Goal: Task Accomplishment & Management: Manage account settings

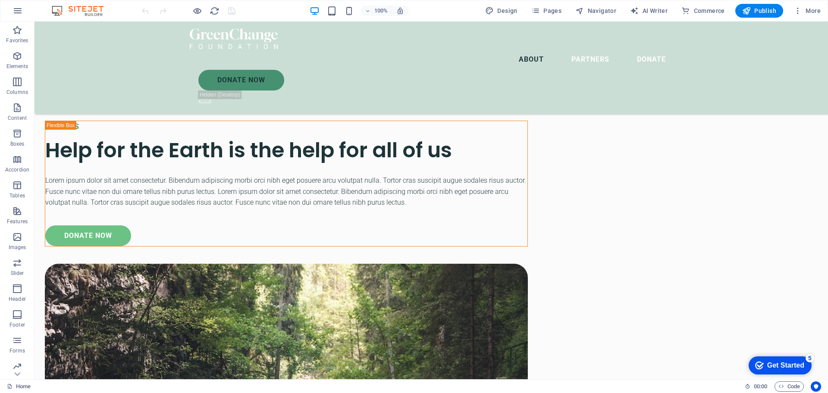
scroll to position [208, 0]
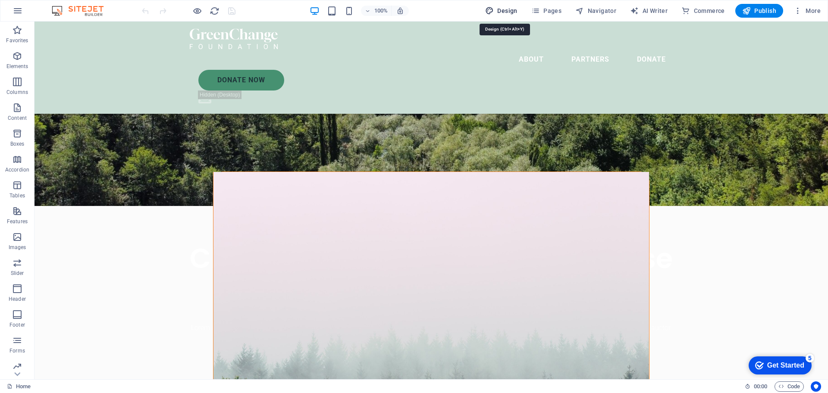
click at [510, 12] on span "Design" at bounding box center [501, 10] width 32 height 9
select select "px"
select select "300"
select select "px"
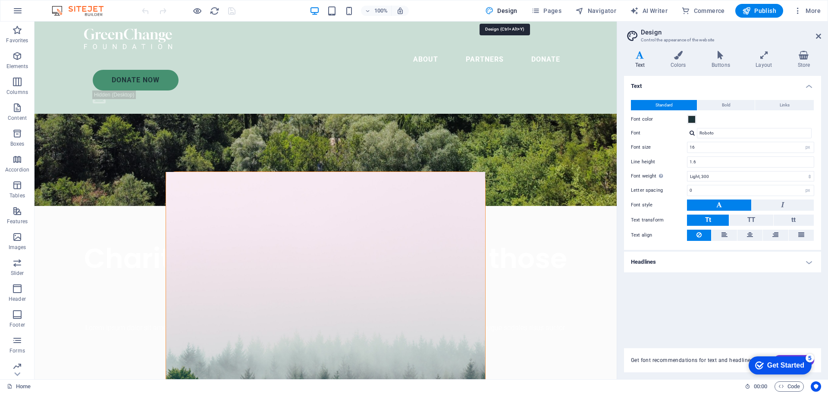
click at [510, 9] on span "Design" at bounding box center [501, 10] width 32 height 9
click at [553, 8] on span "Pages" at bounding box center [546, 10] width 30 height 9
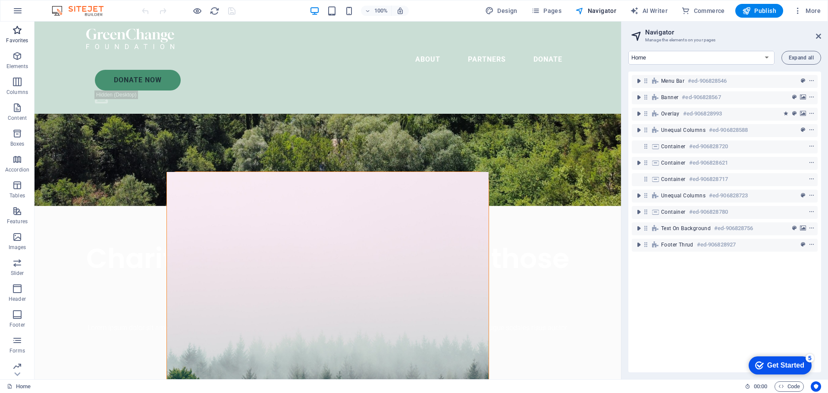
click at [18, 29] on icon "button" at bounding box center [17, 30] width 10 height 10
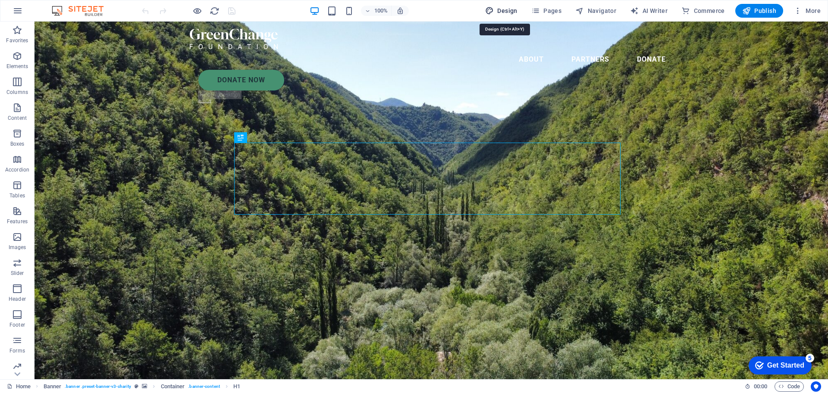
select select "px"
select select "300"
select select "px"
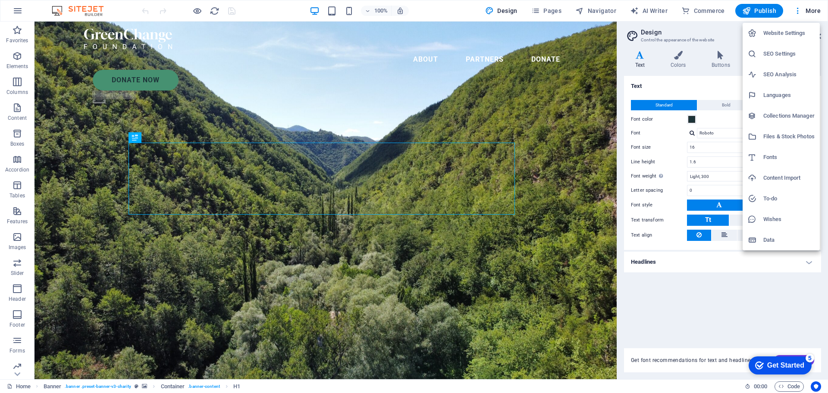
click at [794, 116] on h6 "Collections Manager" at bounding box center [788, 116] width 51 height 10
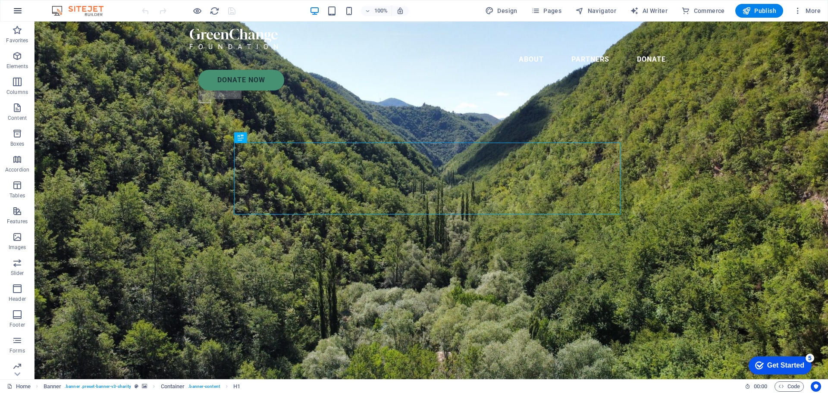
click at [17, 10] on icon "button" at bounding box center [18, 11] width 10 height 10
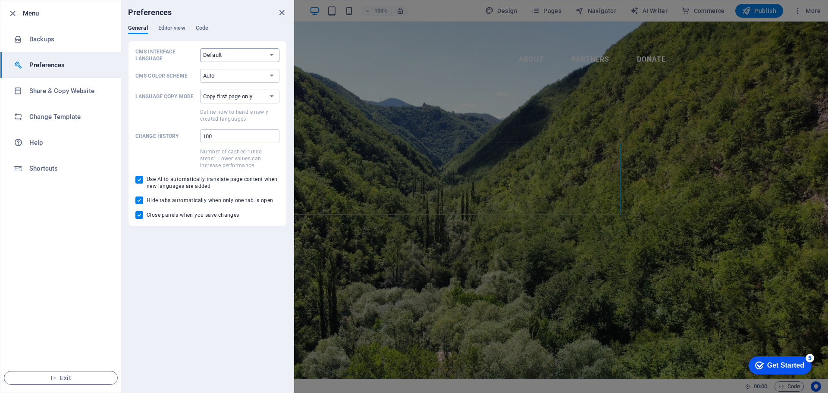
click at [0, 0] on select "Default Deutsch English Español Français Magyar Italiano Nederlands Polski Port…" at bounding box center [0, 0] width 0 height 0
select select "es"
click at [0, 0] on select "Default Deutsch English Español Français Magyar Italiano Nederlands Polski Port…" at bounding box center [0, 0] width 0 height 0
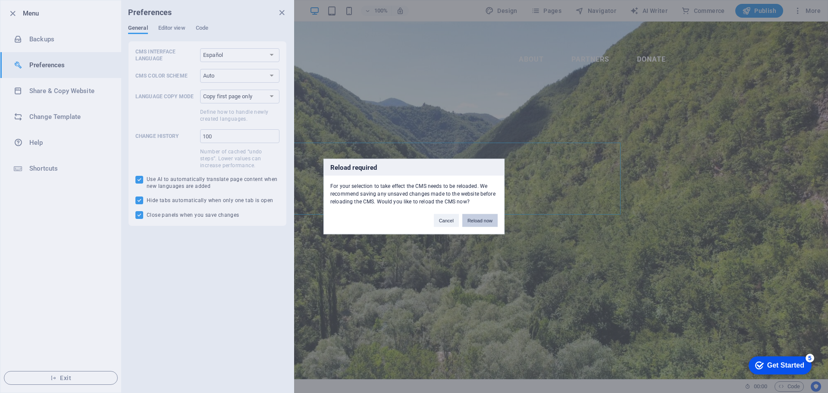
click at [487, 219] on button "Reload now" at bounding box center [479, 220] width 35 height 13
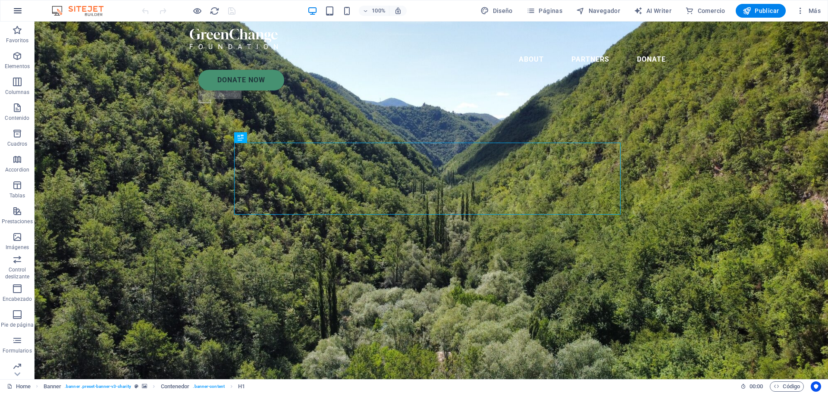
click at [19, 7] on icon "button" at bounding box center [18, 11] width 10 height 10
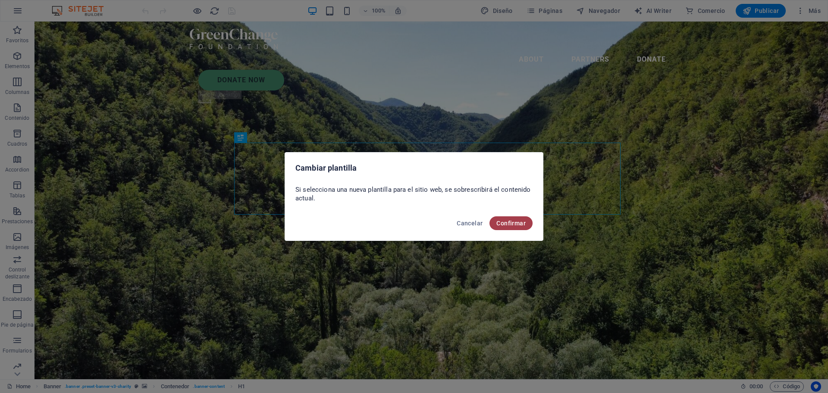
click at [517, 222] on span "Confirmar" at bounding box center [510, 223] width 29 height 7
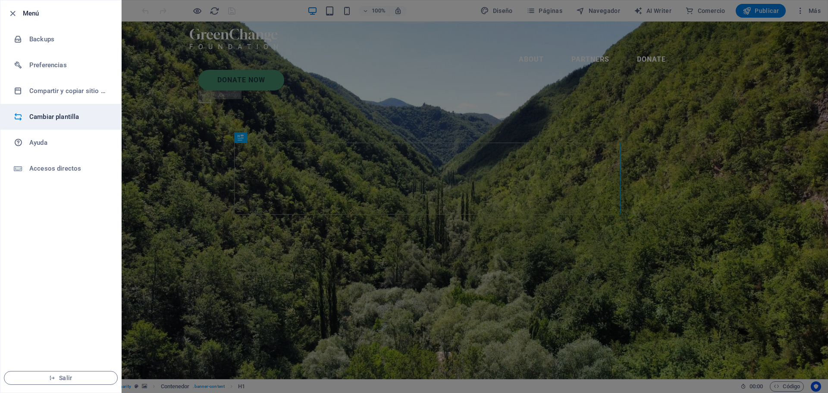
click at [58, 118] on h6 "Cambiar plantilla" at bounding box center [69, 117] width 80 height 10
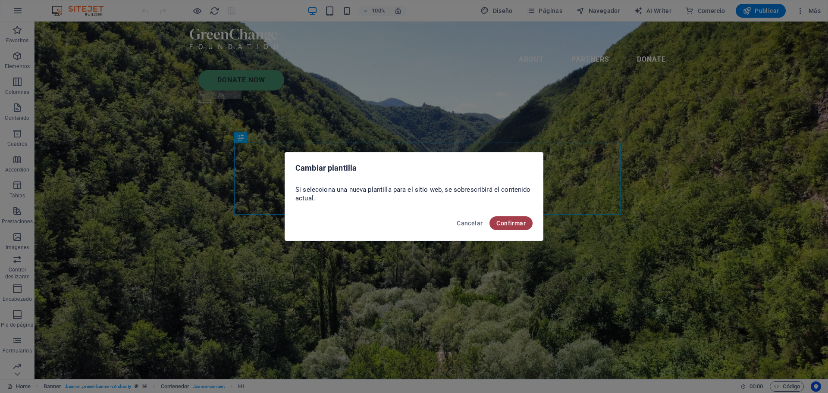
click at [519, 225] on span "Confirmar" at bounding box center [510, 223] width 29 height 7
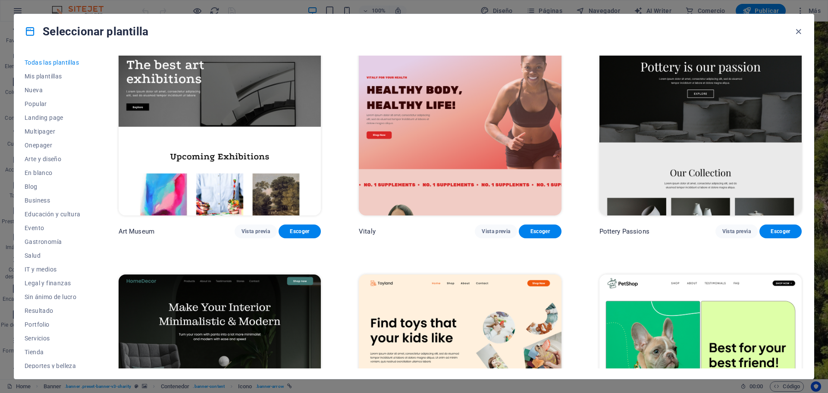
scroll to position [548, 0]
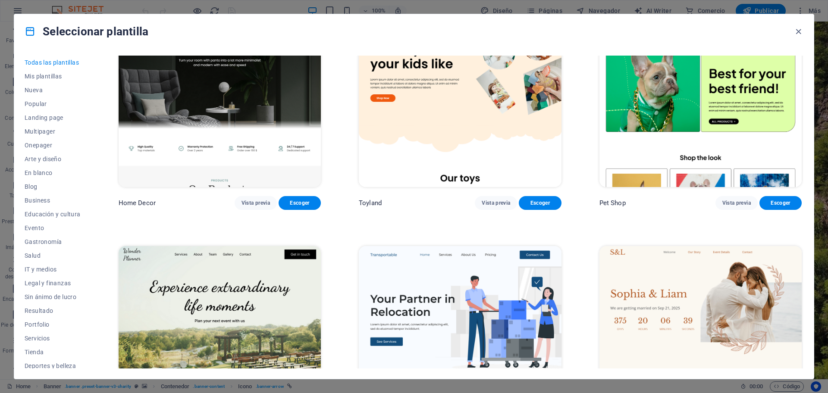
click at [801, 92] on div "Pet Shop Vista previa Escoger" at bounding box center [700, 104] width 206 height 211
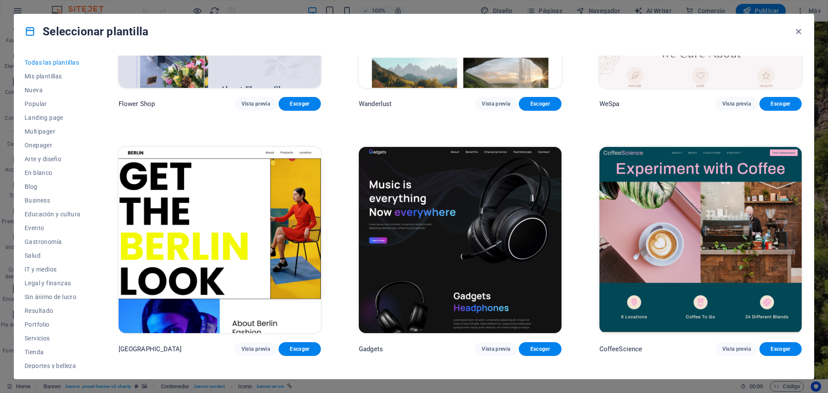
scroll to position [3376, 0]
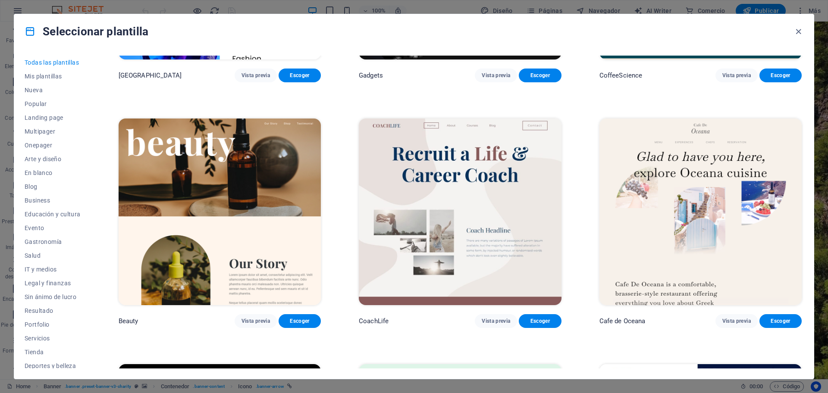
click at [804, 111] on div "Todas las plantillas Mis plantillas Nueva Popular Landing page Multipager Onepa…" at bounding box center [413, 214] width 799 height 330
click at [803, 117] on div "Todas las plantillas Mis plantillas Nueva Popular Landing page Multipager Onepa…" at bounding box center [413, 214] width 799 height 330
click at [805, 109] on div "Todas las plantillas Mis plantillas Nueva Popular Landing page Multipager Onepa…" at bounding box center [413, 214] width 799 height 330
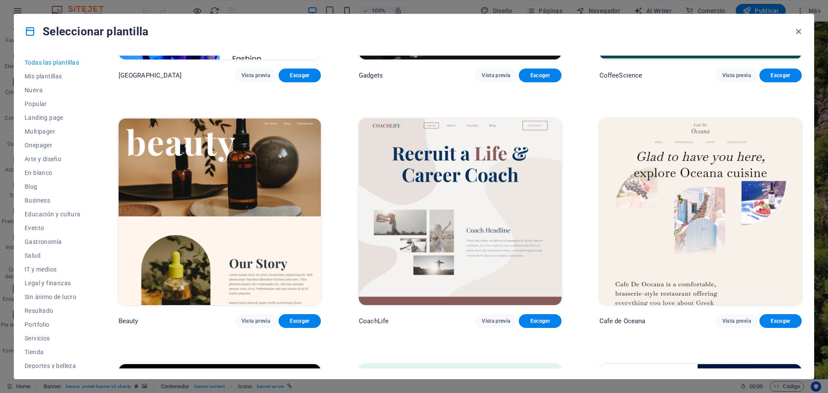
click at [805, 109] on div "Todas las plantillas Mis plantillas Nueva Popular Landing page Multipager Onepa…" at bounding box center [413, 214] width 799 height 330
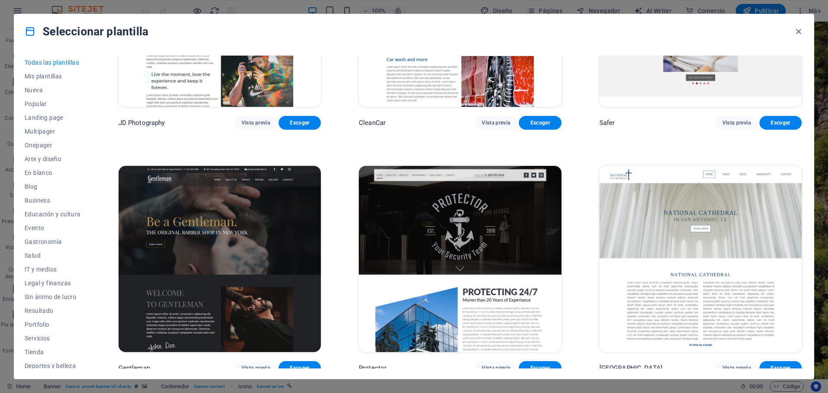
scroll to position [5566, 0]
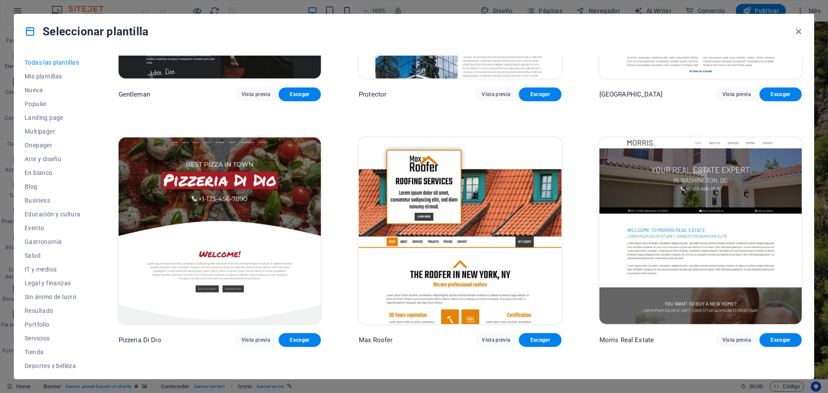
click at [803, 215] on div "Todas las plantillas Mis plantillas Nueva Popular Landing page Multipager Onepa…" at bounding box center [413, 214] width 799 height 330
click at [800, 225] on div "Morris Real Estate Vista previa Escoger" at bounding box center [700, 241] width 206 height 211
click at [800, 232] on div "Morris Real Estate Vista previa Escoger" at bounding box center [700, 241] width 206 height 211
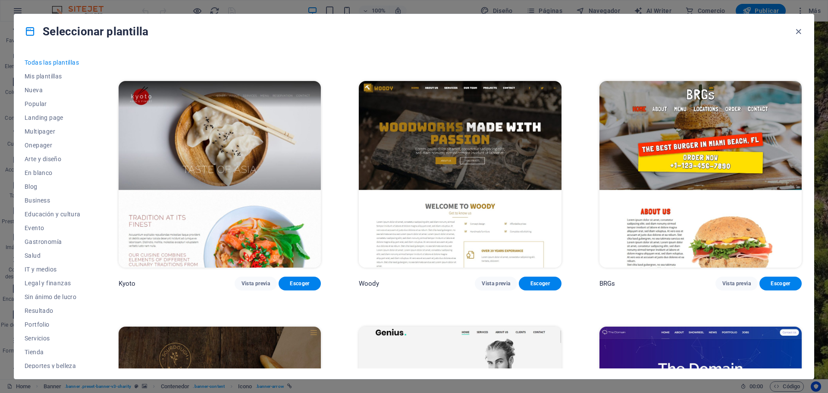
scroll to position [6388, 0]
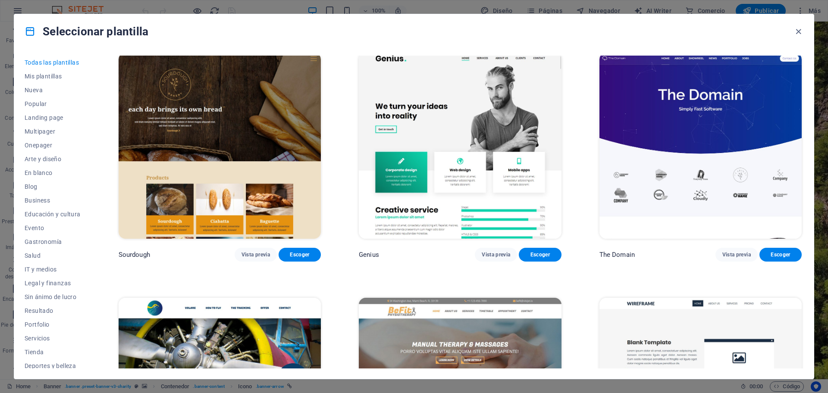
click at [805, 253] on div "Todas las plantillas Mis plantillas Nueva Popular Landing page Multipager Onepa…" at bounding box center [413, 214] width 799 height 330
click at [805, 254] on div "Todas las plantillas Mis plantillas Nueva Popular Landing page Multipager Onepa…" at bounding box center [413, 214] width 799 height 330
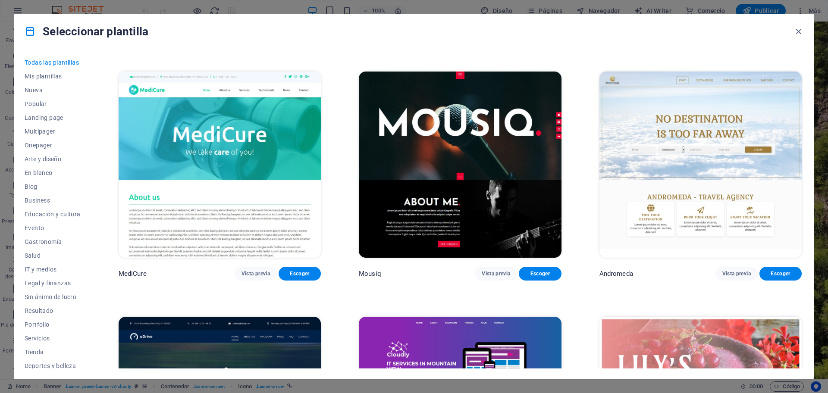
scroll to position [8852, 0]
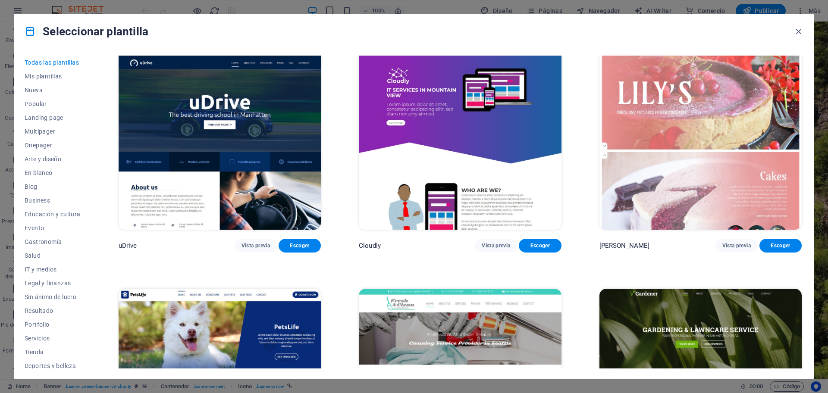
click at [800, 287] on div "Gardener Vista previa Escoger" at bounding box center [700, 392] width 206 height 211
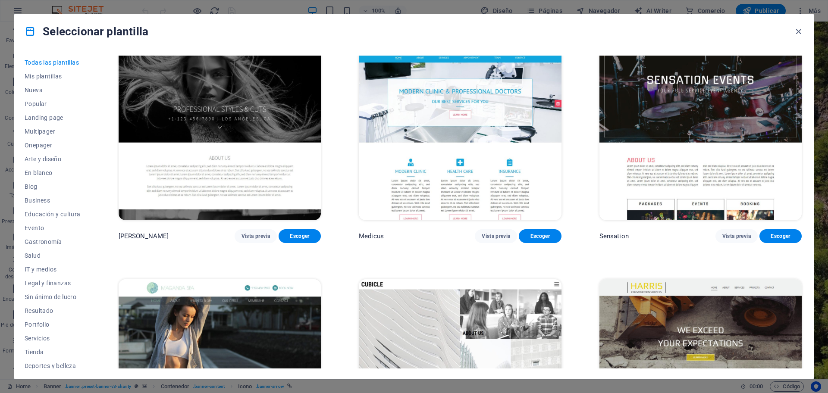
scroll to position [11590, 0]
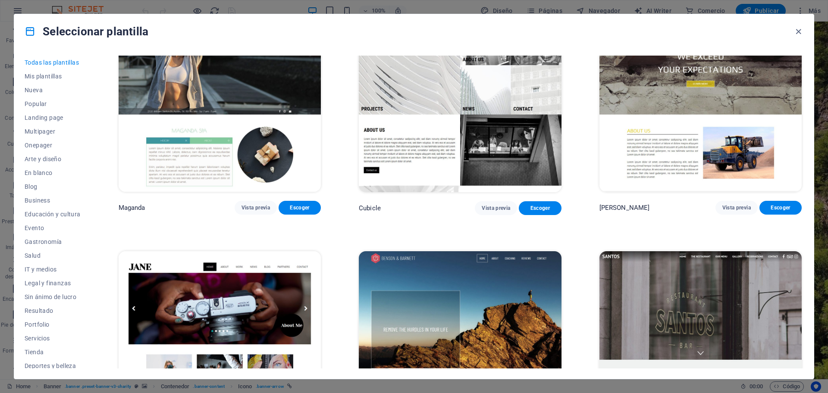
click at [806, 351] on div "Todas las plantillas Mis plantillas Nueva Popular Landing page Multipager Onepa…" at bounding box center [413, 214] width 799 height 330
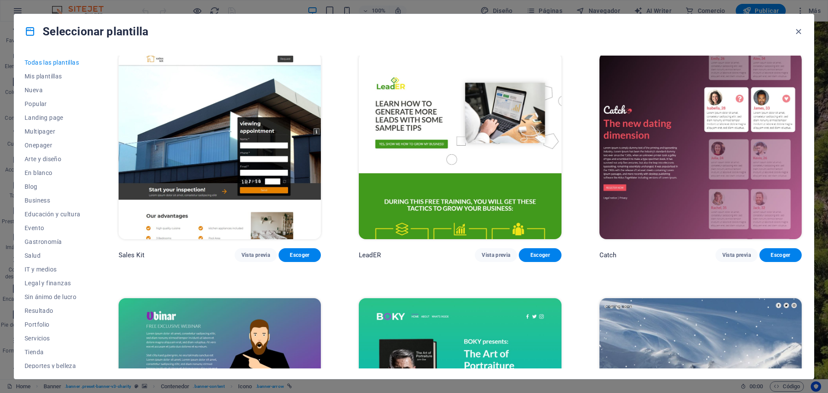
scroll to position [13781, 0]
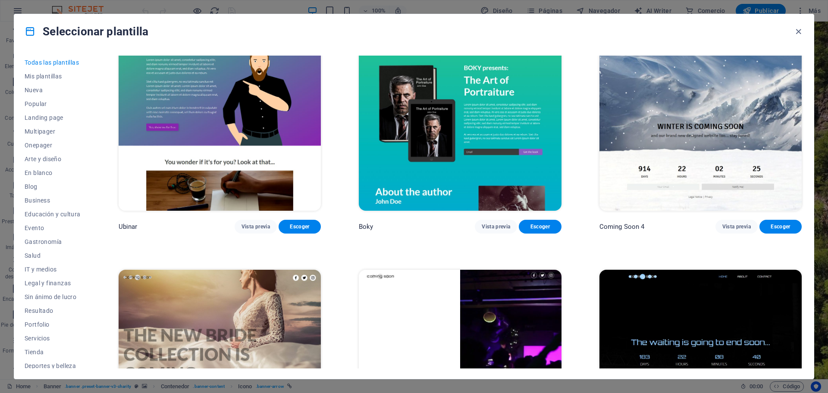
click at [804, 369] on div "Todas las plantillas Mis plantillas Nueva Popular Landing page Multipager Onepa…" at bounding box center [413, 214] width 799 height 330
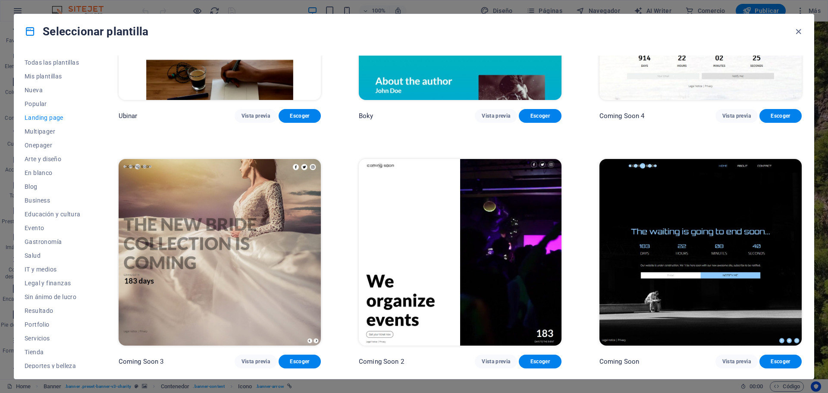
scroll to position [1798, 0]
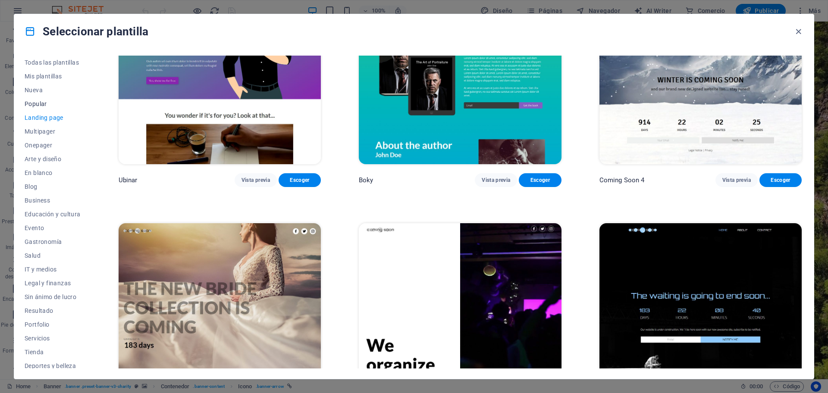
click at [41, 103] on span "Popular" at bounding box center [53, 103] width 56 height 7
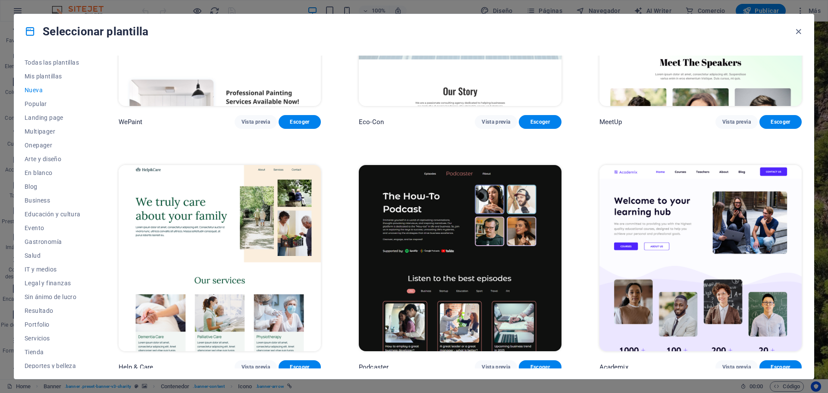
click at [807, 240] on div "Todas las plantillas Mis plantillas Nueva Popular Landing page Multipager Onepa…" at bounding box center [413, 214] width 799 height 330
click at [803, 237] on div "Todas las plantillas Mis plantillas Nueva Popular Landing page Multipager Onepa…" at bounding box center [413, 214] width 799 height 330
click at [800, 256] on div "Academix Vista previa Escoger" at bounding box center [700, 268] width 206 height 211
click at [803, 244] on div "Todas las plantillas Mis plantillas Nueva Popular Landing page Multipager Onepa…" at bounding box center [413, 214] width 799 height 330
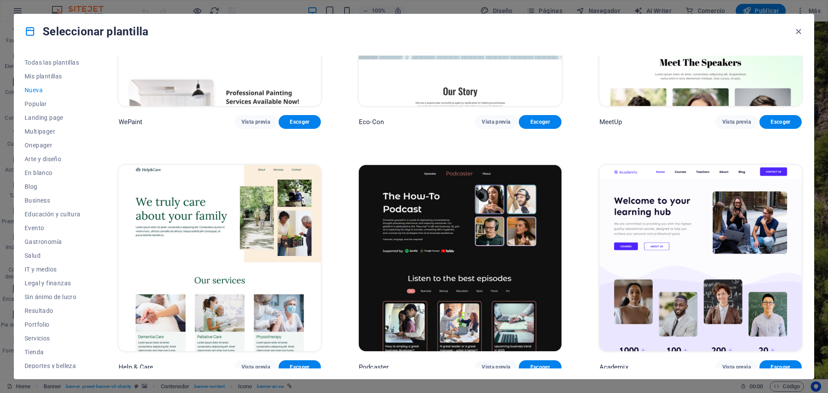
click at [803, 244] on div "Todas las plantillas Mis plantillas Nueva Popular Landing page Multipager Onepa…" at bounding box center [413, 214] width 799 height 330
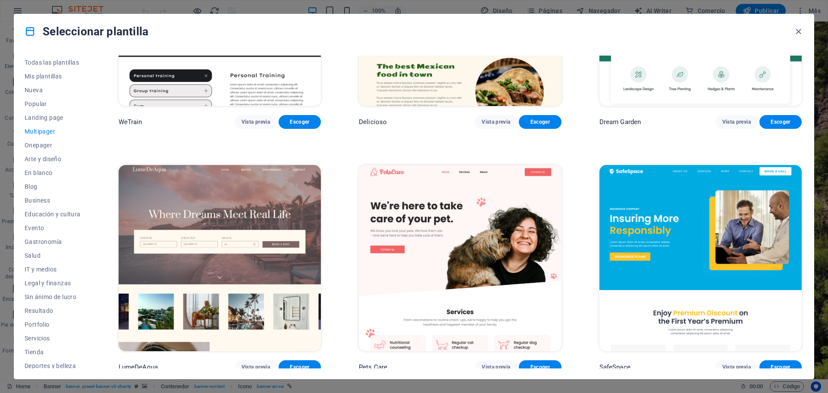
scroll to position [1798, 0]
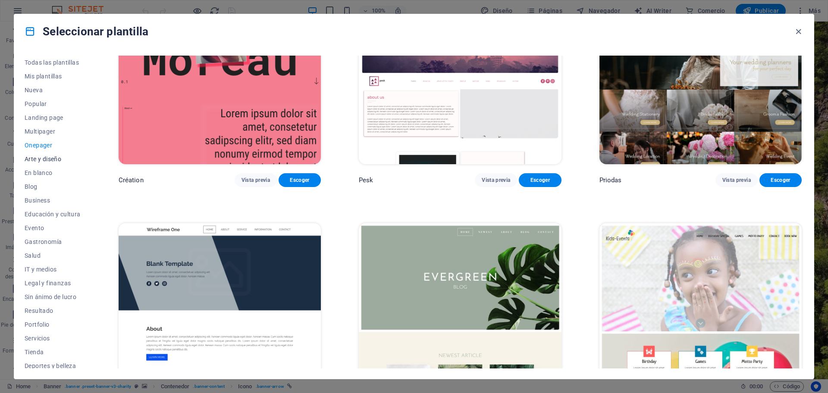
click at [45, 157] on span "Arte y diseño" at bounding box center [53, 159] width 56 height 7
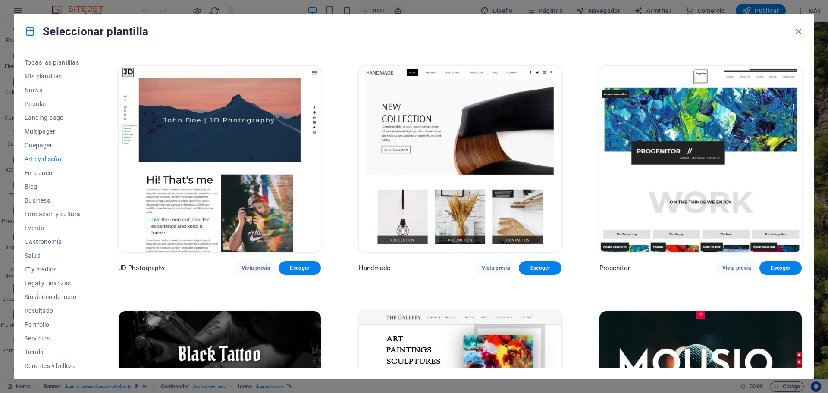
scroll to position [0, 0]
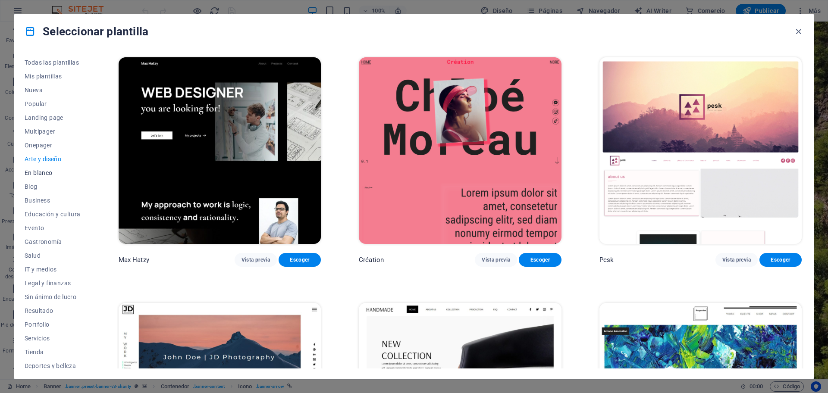
click at [37, 173] on span "En blanco" at bounding box center [53, 172] width 56 height 7
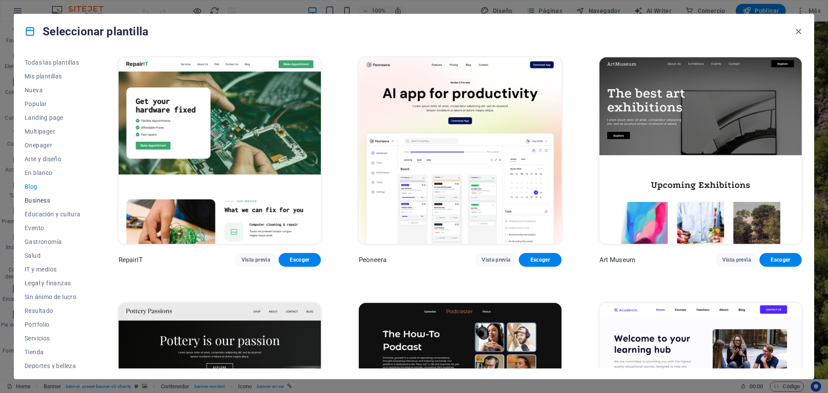
click at [38, 200] on span "Business" at bounding box center [53, 200] width 56 height 7
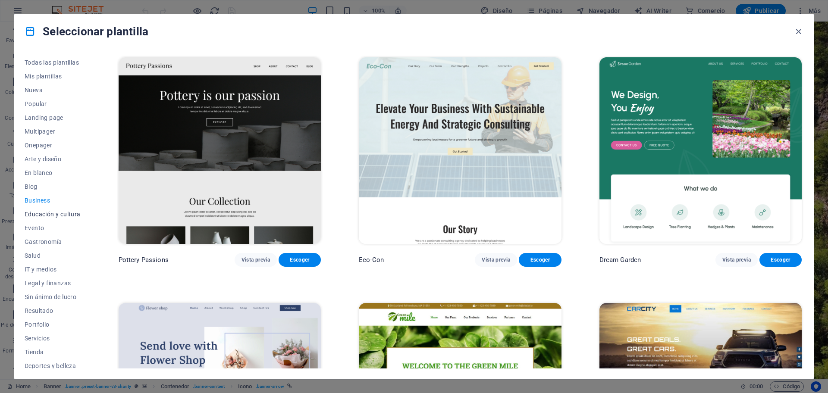
click at [40, 216] on span "Educación y cultura" at bounding box center [53, 214] width 56 height 7
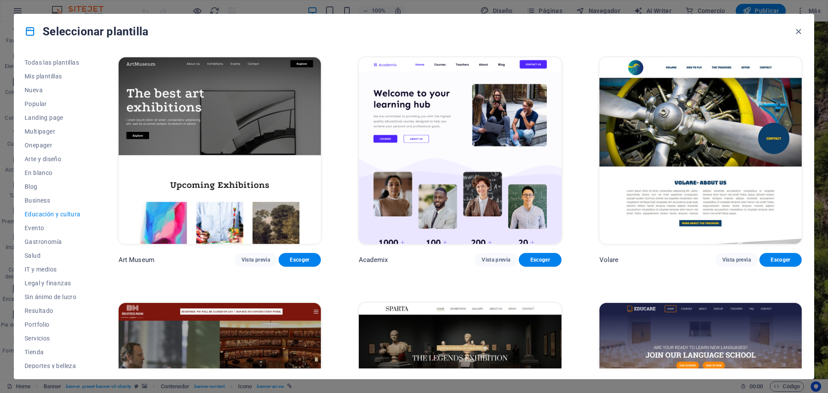
click at [40, 216] on span "Educación y cultura" at bounding box center [53, 214] width 56 height 7
click at [0, 0] on span "Evento" at bounding box center [0, 0] width 0 height 0
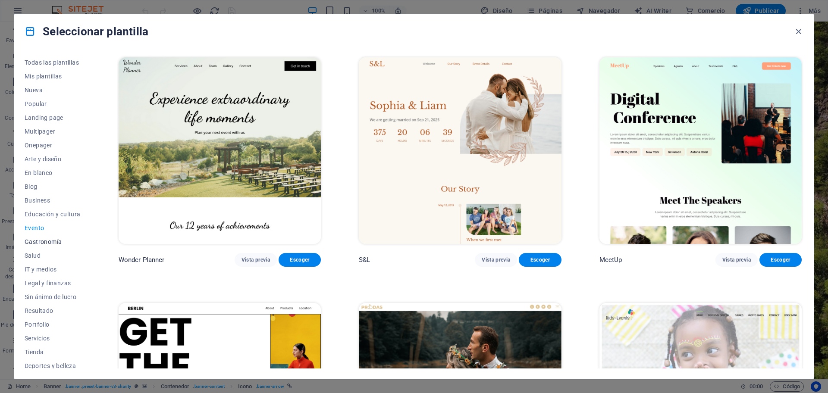
click at [39, 241] on span "Gastronomía" at bounding box center [53, 241] width 56 height 7
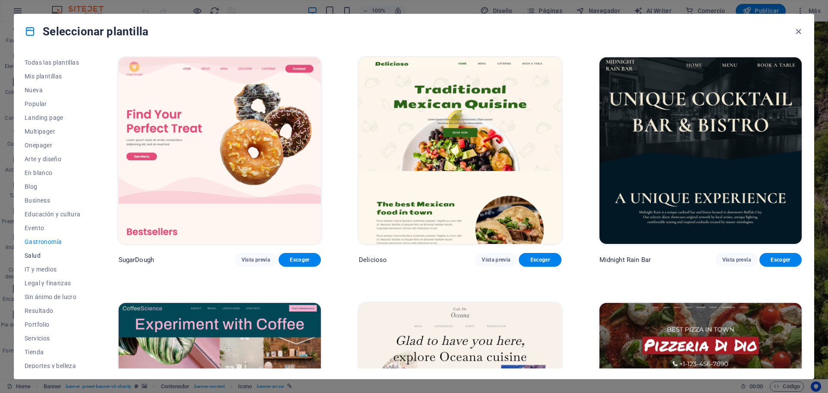
click at [40, 253] on span "Salud" at bounding box center [53, 255] width 56 height 7
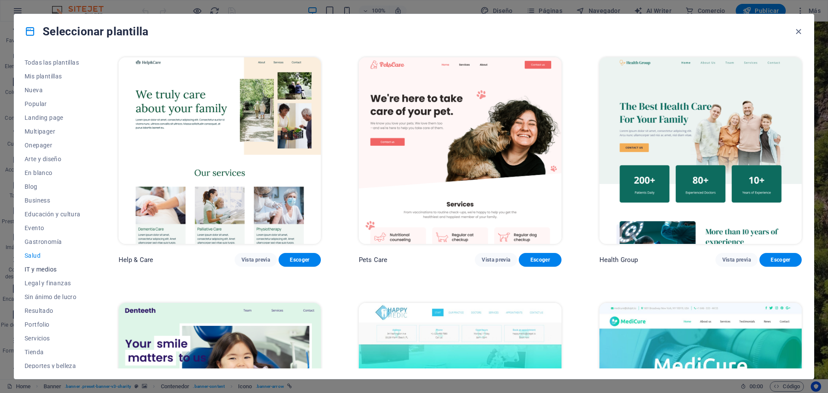
click at [36, 268] on span "IT y medios" at bounding box center [53, 269] width 56 height 7
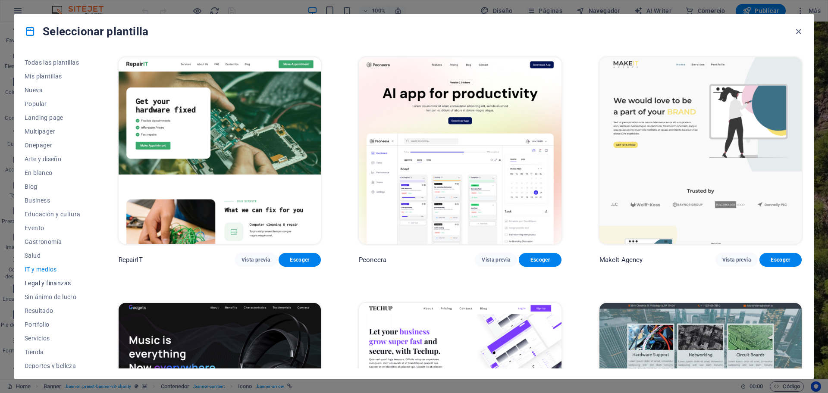
click at [45, 282] on span "Legal y finanzas" at bounding box center [53, 283] width 56 height 7
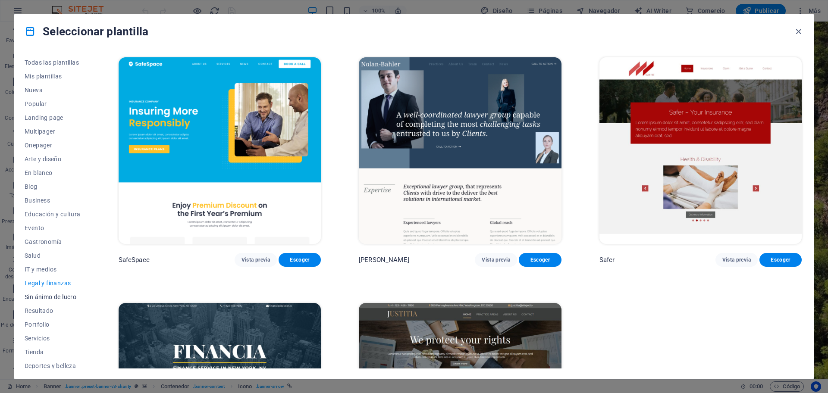
click at [47, 297] on span "Sin ánimo de lucro" at bounding box center [53, 297] width 56 height 7
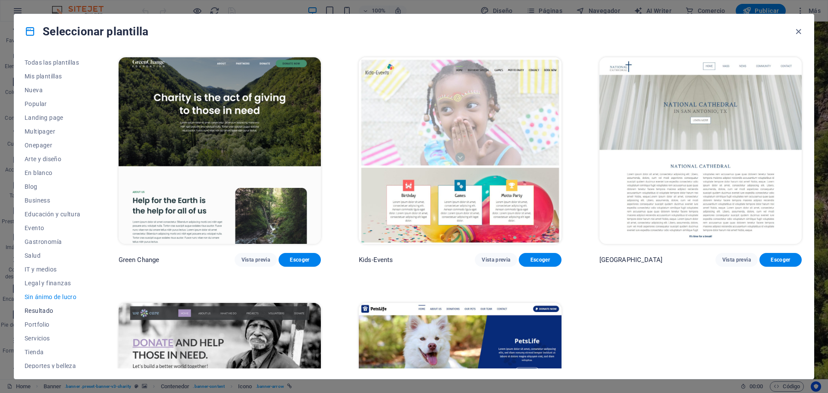
click at [46, 311] on span "Resultado" at bounding box center [53, 310] width 56 height 7
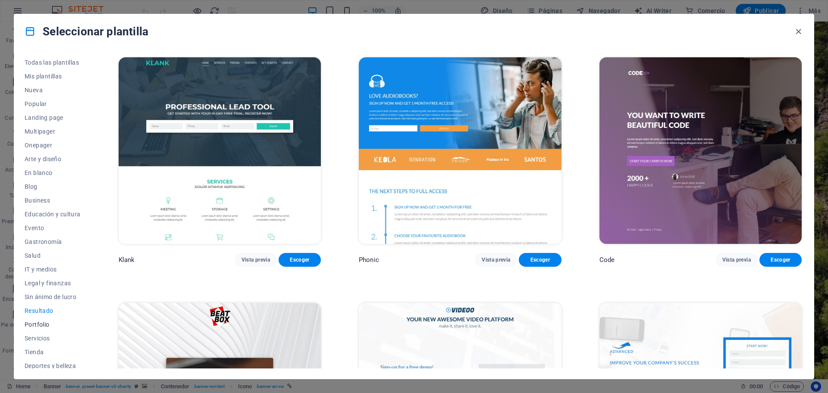
click at [41, 323] on span "Portfolio" at bounding box center [53, 324] width 56 height 7
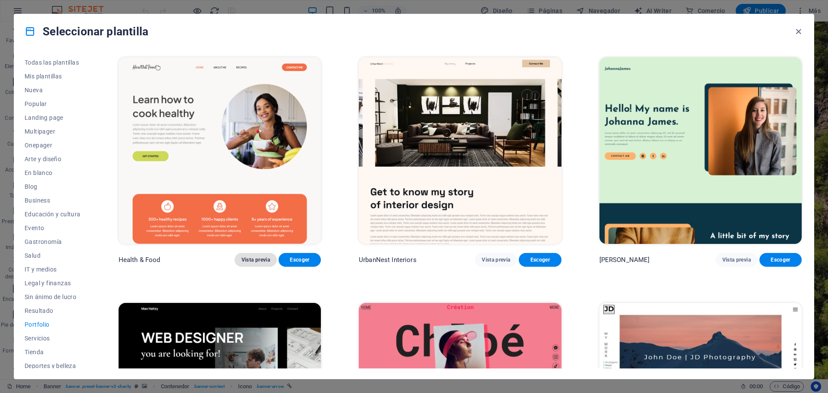
click at [259, 257] on span "Vista previa" at bounding box center [255, 259] width 28 height 7
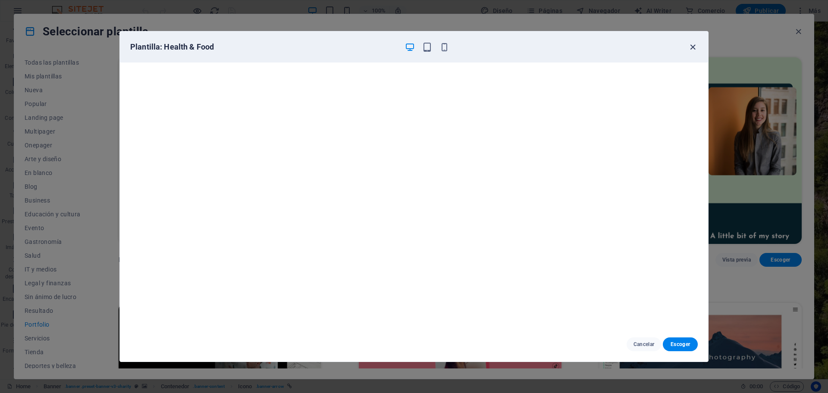
click at [694, 47] on icon "button" at bounding box center [693, 47] width 10 height 10
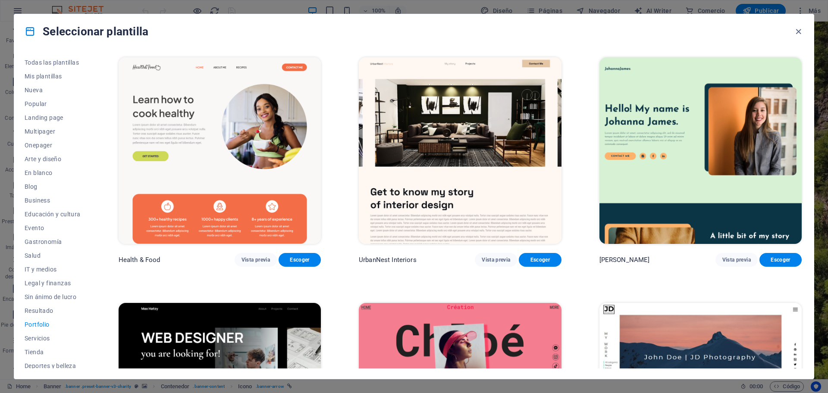
drag, startPoint x: 803, startPoint y: 135, endPoint x: 803, endPoint y: 167, distance: 31.9
click at [803, 167] on div "Todas las plantillas Mis plantillas Nueva Popular Landing page Multipager Onepa…" at bounding box center [413, 214] width 799 height 330
drag, startPoint x: 803, startPoint y: 167, endPoint x: 803, endPoint y: 192, distance: 25.0
click at [803, 192] on div "Todas las plantillas Mis plantillas Nueva Popular Landing page Multipager Onepa…" at bounding box center [413, 214] width 799 height 330
click at [804, 213] on div "Todas las plantillas Mis plantillas Nueva Popular Landing page Multipager Onepa…" at bounding box center [413, 214] width 799 height 330
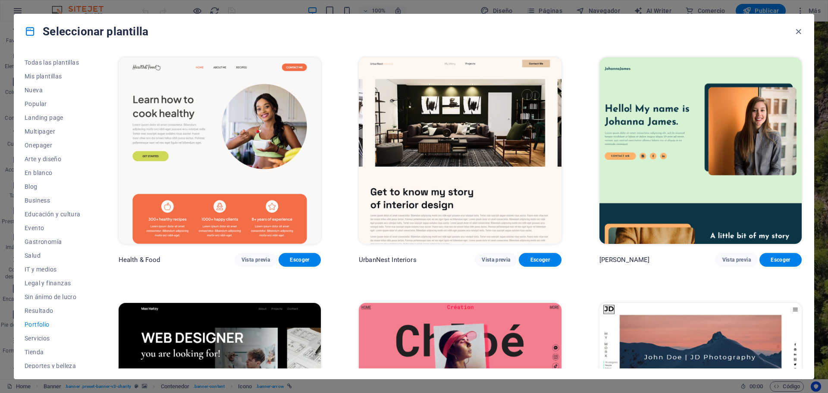
click at [804, 213] on div "Todas las plantillas Mis plantillas Nueva Popular Landing page Multipager Onepa…" at bounding box center [413, 214] width 799 height 330
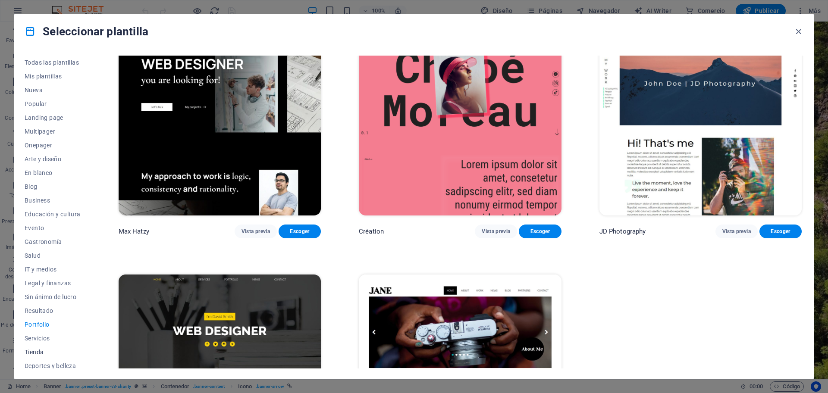
click at [38, 354] on span "Tienda" at bounding box center [53, 352] width 56 height 7
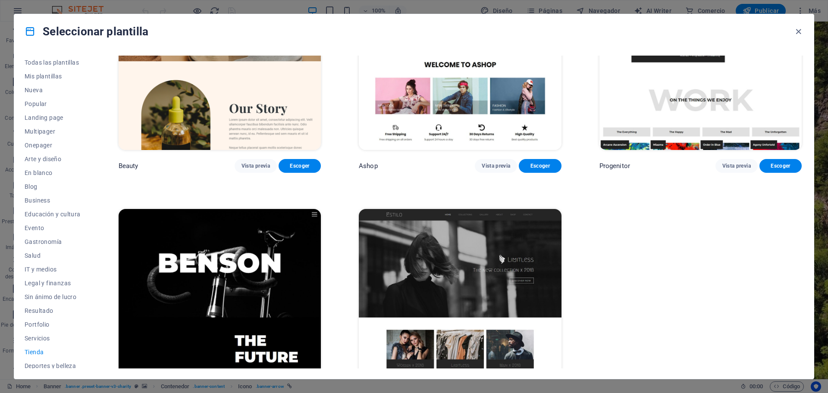
scroll to position [631, 0]
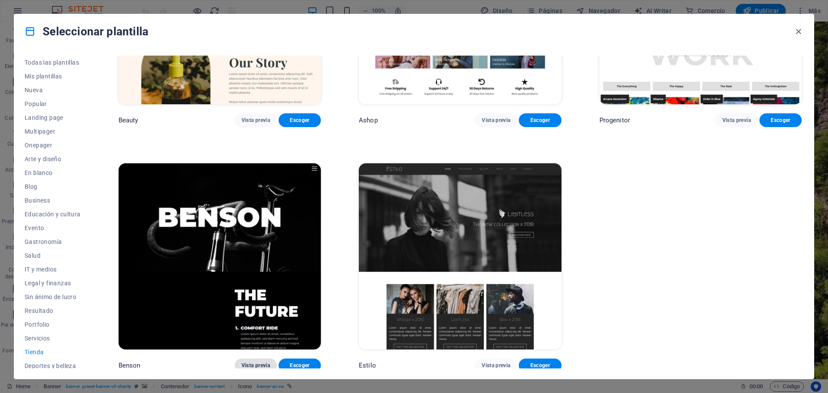
click at [255, 363] on span "Vista previa" at bounding box center [255, 365] width 28 height 7
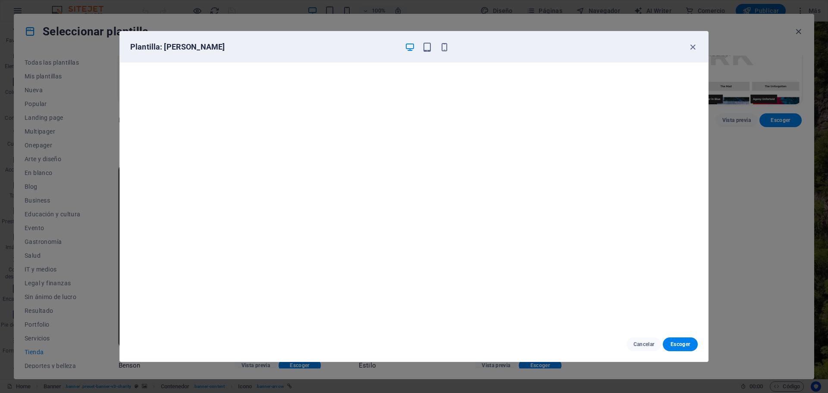
click at [412, 48] on icon "button" at bounding box center [410, 47] width 10 height 10
click at [714, 231] on div "Plantilla: Benson Cancelar Escoger" at bounding box center [414, 196] width 828 height 393
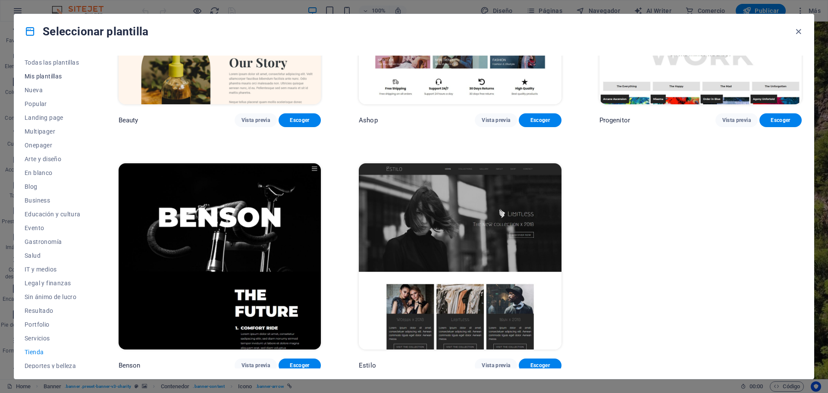
click at [49, 75] on span "Mis plantillas" at bounding box center [53, 76] width 56 height 7
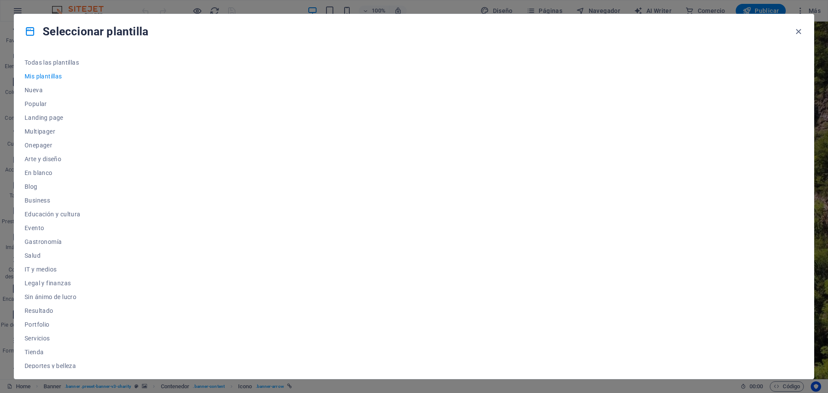
scroll to position [0, 0]
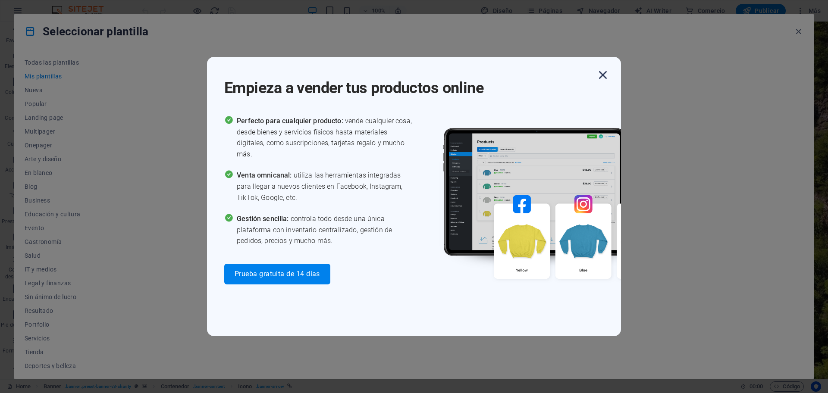
click at [601, 74] on icon "button" at bounding box center [603, 75] width 16 height 16
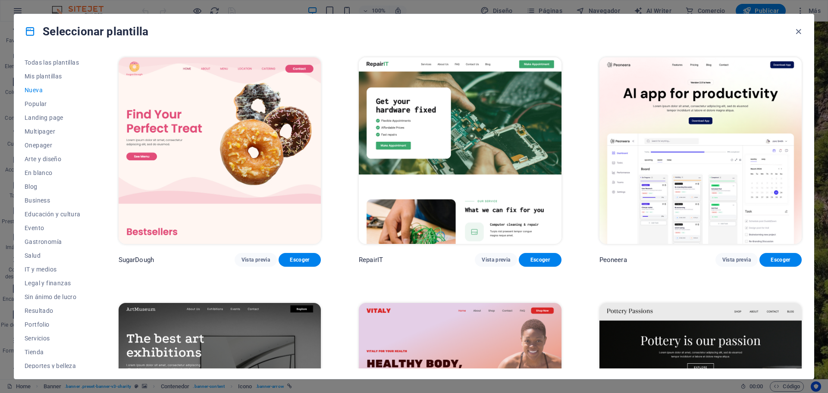
click at [805, 88] on div "Todas las plantillas Mis plantillas Nueva Popular Landing page Multipager Onepa…" at bounding box center [413, 214] width 799 height 330
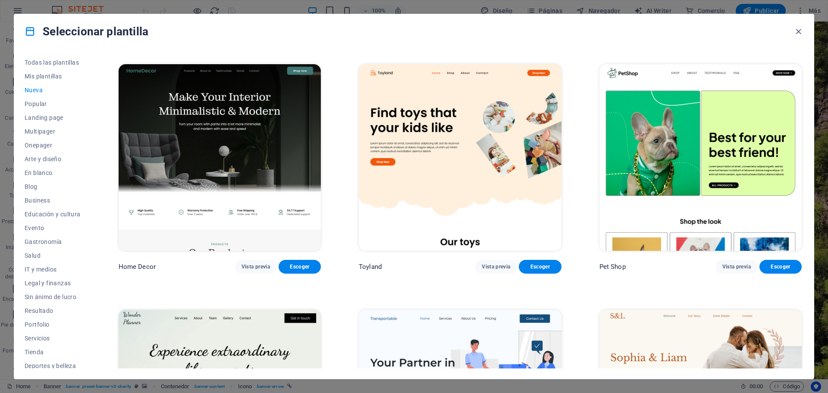
scroll to position [474, 0]
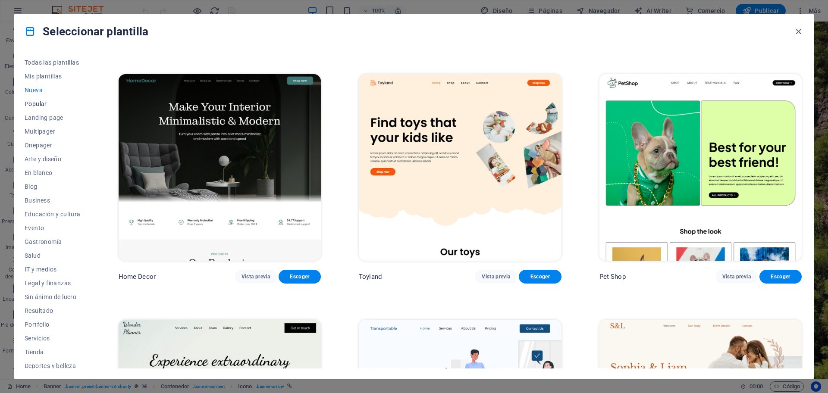
click at [41, 103] on span "Popular" at bounding box center [53, 103] width 56 height 7
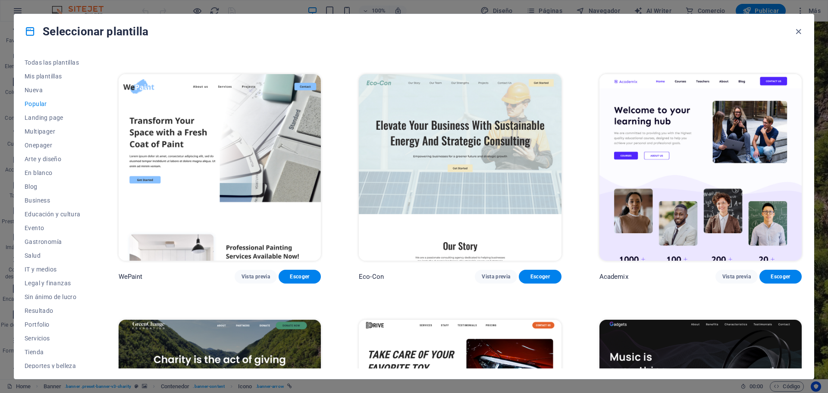
scroll to position [229, 0]
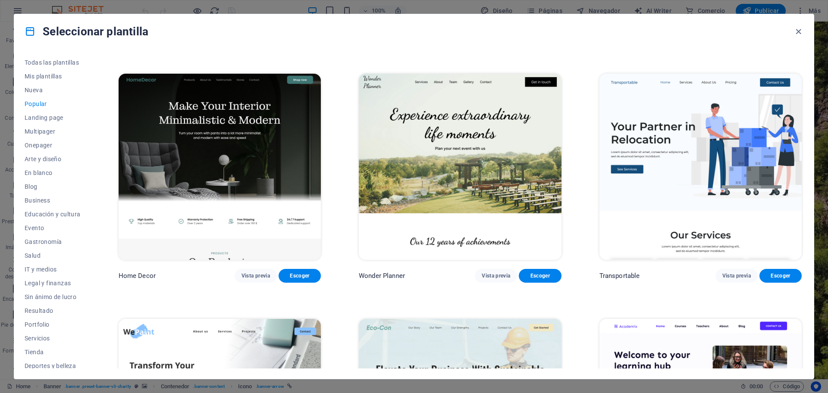
drag, startPoint x: 804, startPoint y: 151, endPoint x: 800, endPoint y: 205, distance: 53.6
click at [800, 205] on div "Todas las plantillas Mis plantillas Nueva Popular Landing page Multipager Onepa…" at bounding box center [413, 214] width 799 height 330
click at [800, 205] on div "Transportable Vista previa Escoger" at bounding box center [700, 177] width 206 height 211
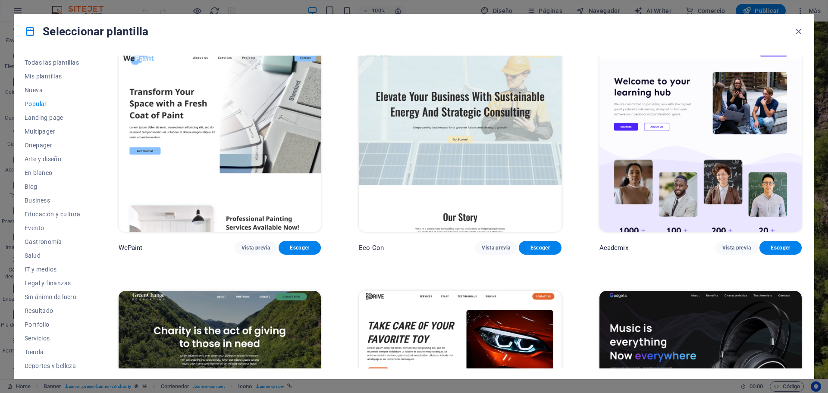
drag, startPoint x: 806, startPoint y: 189, endPoint x: 813, endPoint y: 294, distance: 105.0
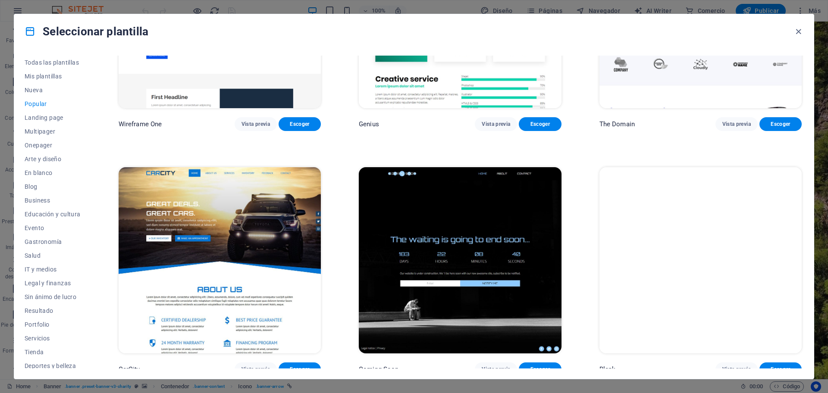
scroll to position [1120, 0]
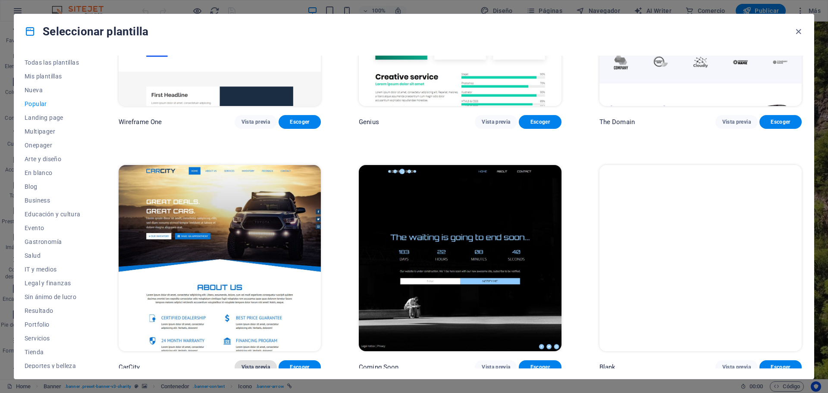
click at [256, 360] on button "Vista previa" at bounding box center [255, 367] width 42 height 14
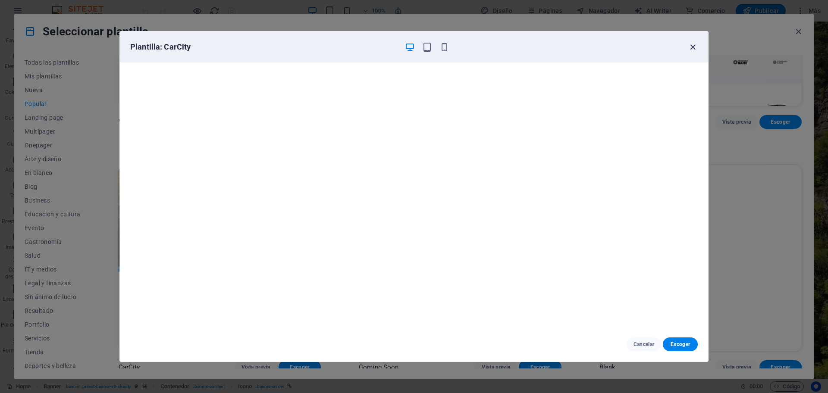
click at [692, 47] on icon "button" at bounding box center [693, 47] width 10 height 10
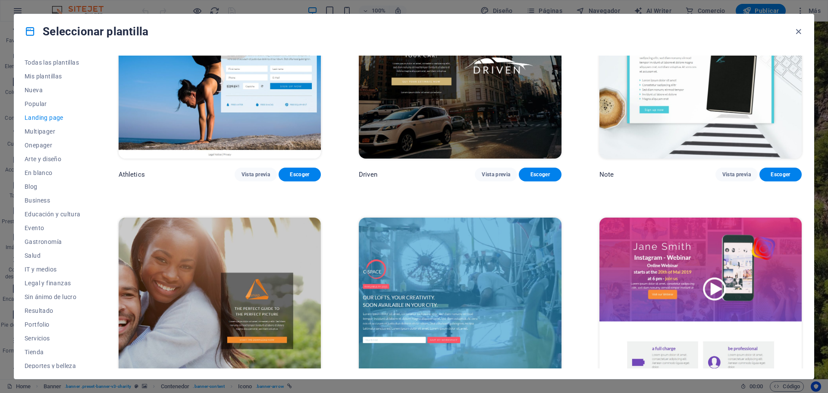
scroll to position [1095, 0]
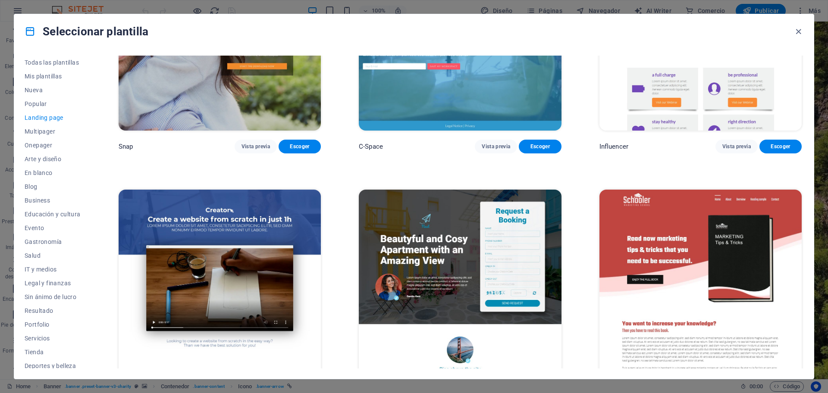
click at [803, 291] on div "Todas las plantillas Mis plantillas Nueva Popular Landing page Multipager Onepa…" at bounding box center [413, 214] width 799 height 330
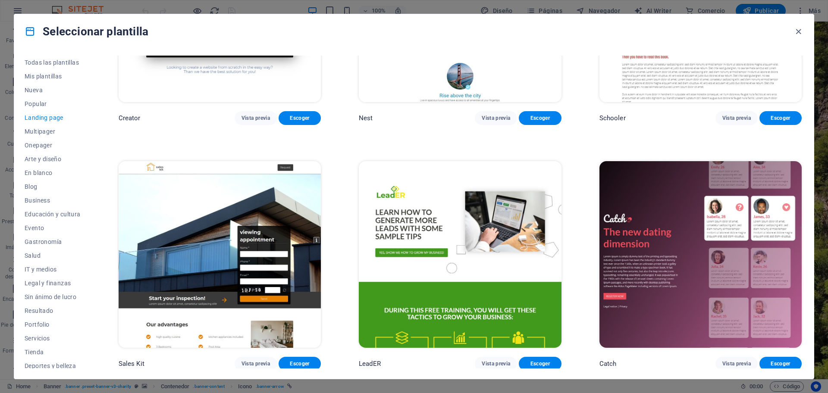
scroll to position [1643, 0]
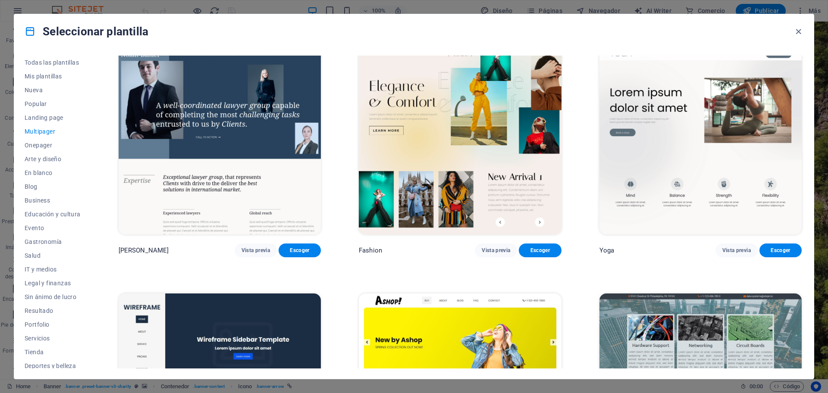
scroll to position [2738, 0]
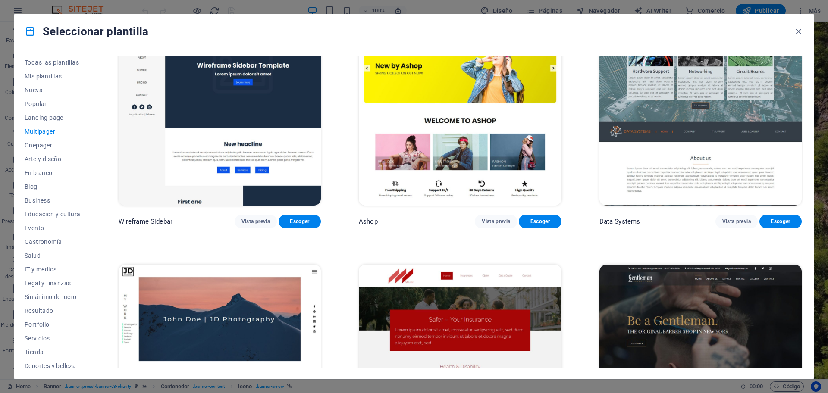
click at [803, 254] on div "Todas las plantillas Mis plantillas Nueva Popular Landing page Multipager Onepa…" at bounding box center [413, 214] width 799 height 330
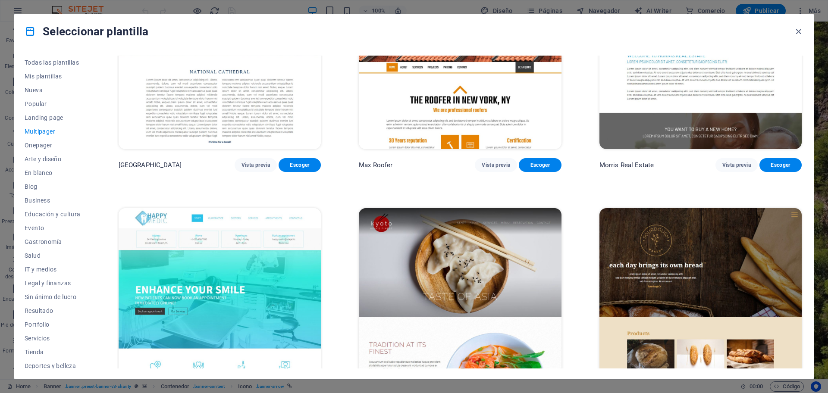
scroll to position [3560, 0]
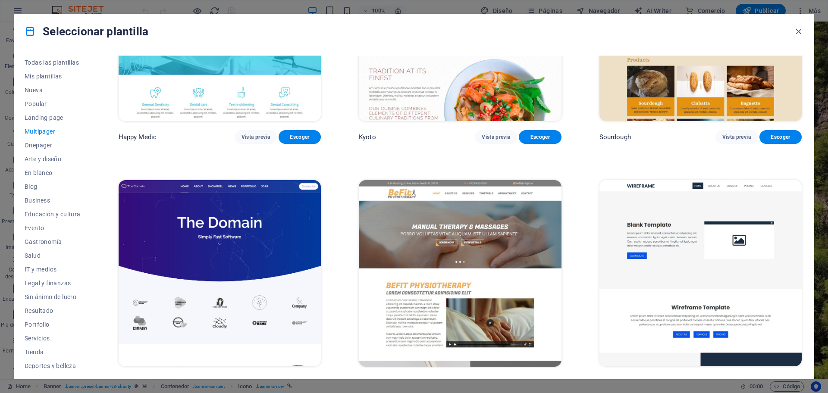
drag, startPoint x: 802, startPoint y: 270, endPoint x: 803, endPoint y: 306, distance: 36.7
click at [803, 306] on div "Todas las plantillas Mis plantillas Nueva Popular Landing page Multipager Onepa…" at bounding box center [413, 214] width 799 height 330
drag, startPoint x: 803, startPoint y: 306, endPoint x: 802, endPoint y: 328, distance: 21.6
click at [0, 0] on div "SugarDough Vista previa Escoger RepairIT Vista previa Escoger Peoneera Vista pr…" at bounding box center [0, 0] width 0 height 0
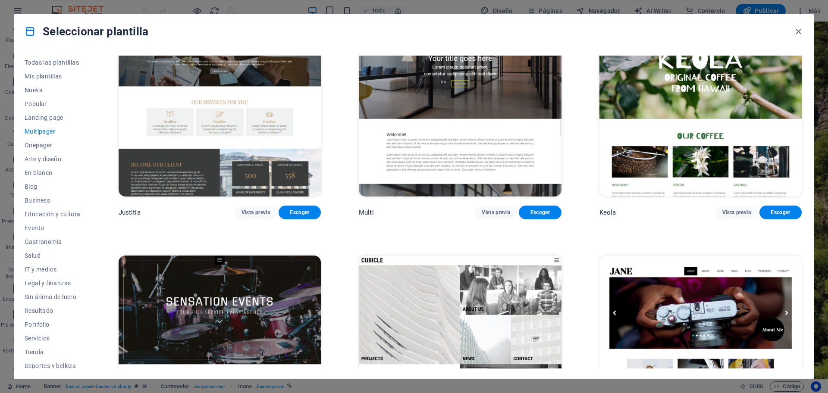
scroll to position [5477, 0]
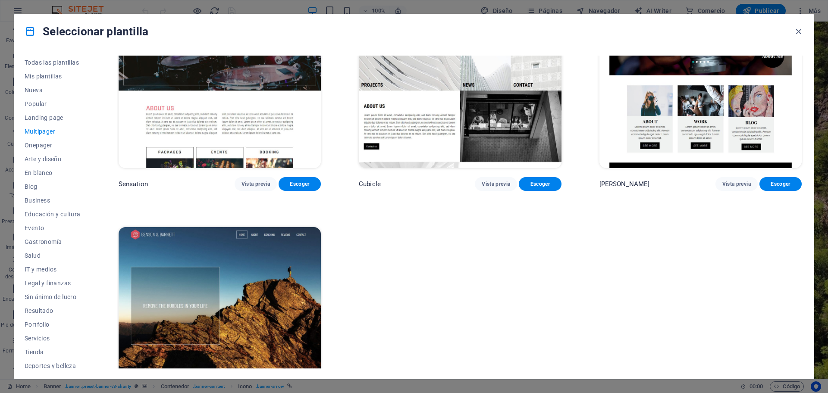
click at [249, 279] on img at bounding box center [220, 320] width 202 height 187
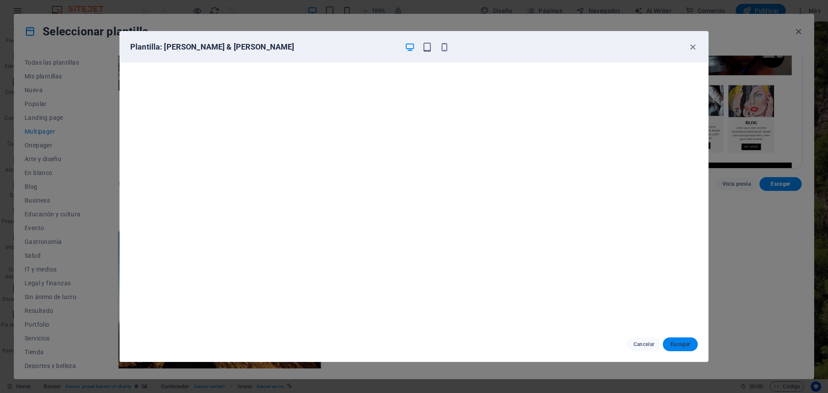
click at [688, 346] on span "Escoger" at bounding box center [679, 344] width 21 height 7
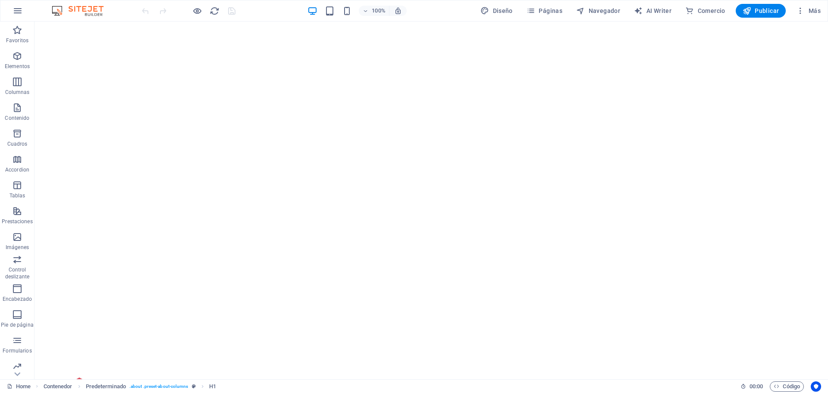
scroll to position [6, 0]
click at [123, 381] on div at bounding box center [431, 393] width 724 height 24
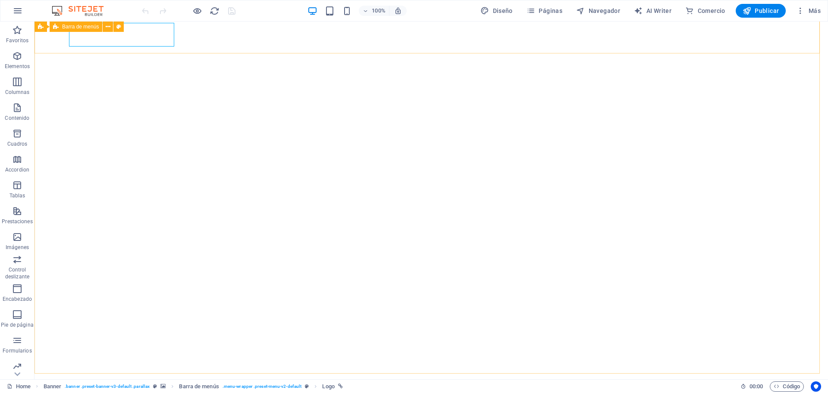
click at [90, 28] on span "Barra de menús" at bounding box center [80, 26] width 37 height 5
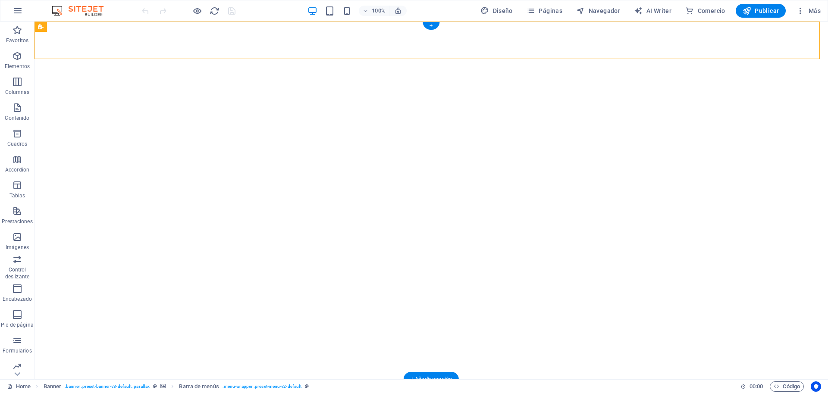
drag, startPoint x: 124, startPoint y: 50, endPoint x: 88, endPoint y: 48, distance: 36.2
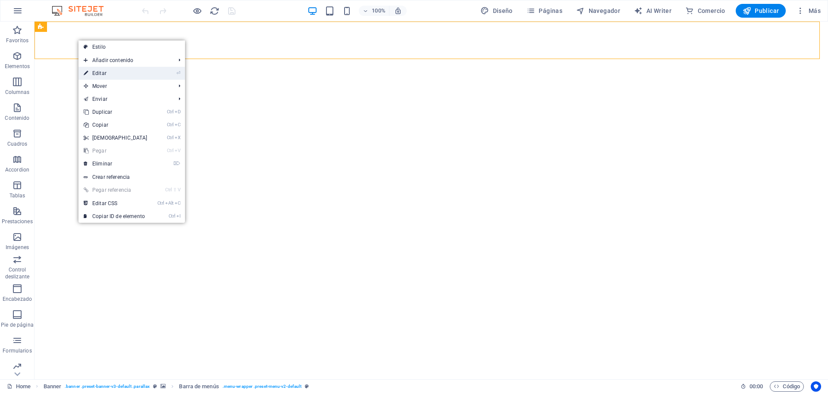
click at [94, 76] on link "⏎ Editar" at bounding box center [115, 73] width 74 height 13
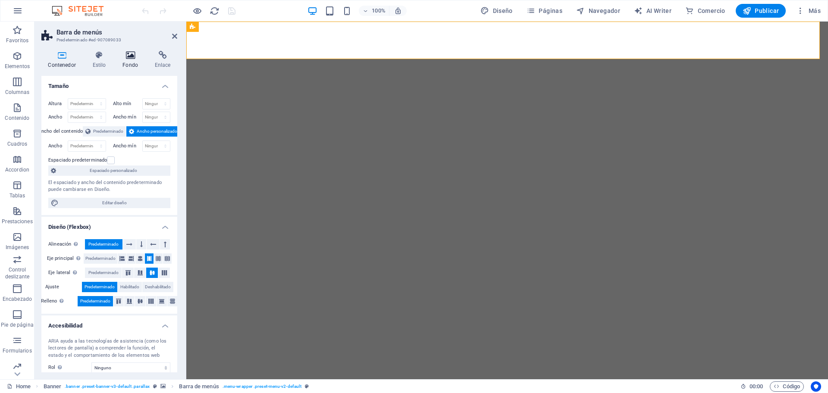
click at [131, 57] on icon at bounding box center [130, 55] width 29 height 9
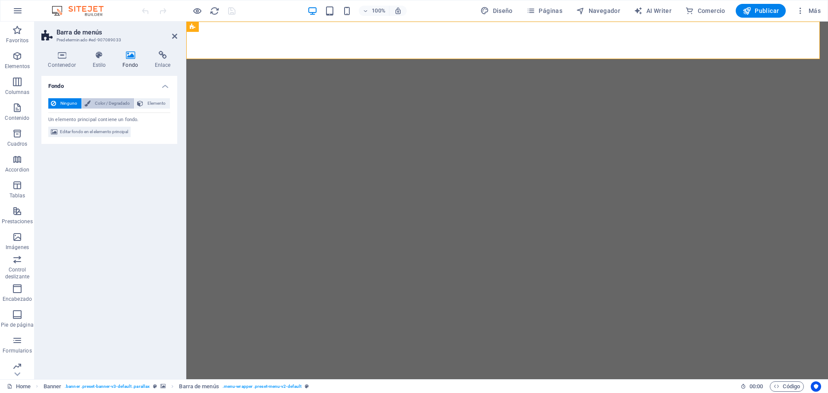
click at [98, 104] on span "Color / Degradado" at bounding box center [112, 103] width 38 height 10
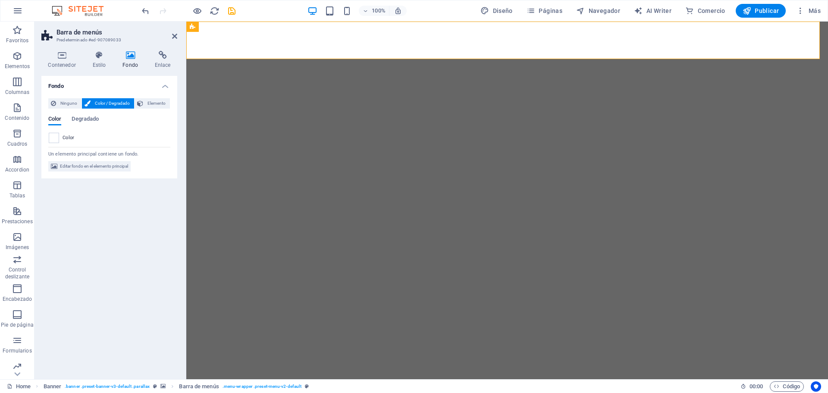
click at [72, 138] on span "Color" at bounding box center [69, 137] width 12 height 7
click at [54, 140] on span at bounding box center [53, 137] width 9 height 9
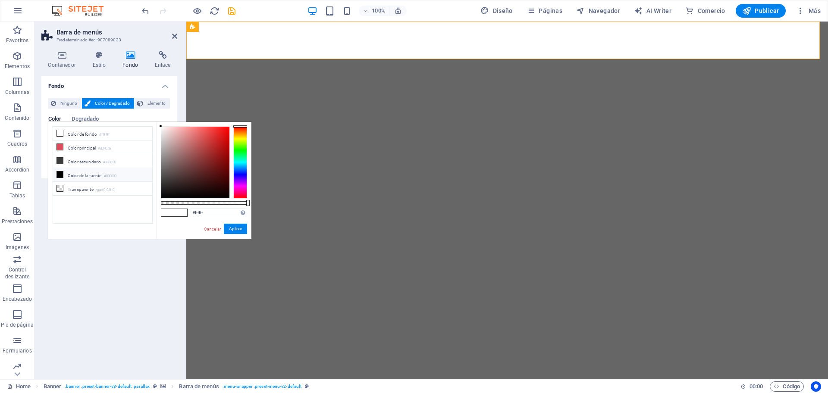
click at [54, 141] on li "Color principal #dd4c5b" at bounding box center [102, 148] width 99 height 14
click at [64, 134] on li "Color de fondo #ffffff" at bounding box center [102, 134] width 99 height 14
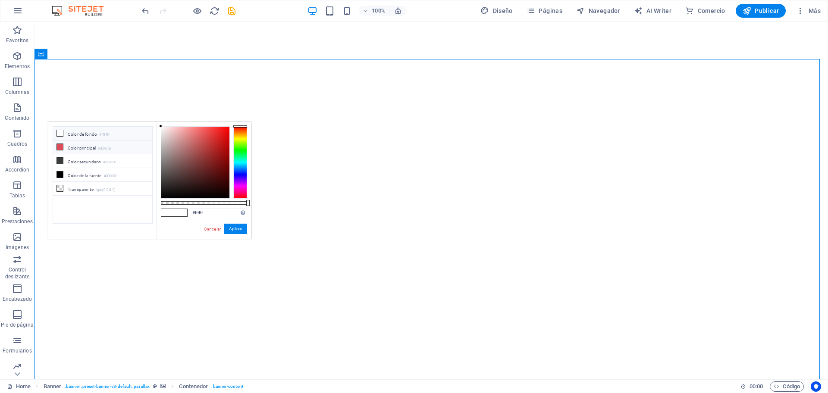
click at [93, 148] on li "Color principal #dd4c5b" at bounding box center [102, 148] width 99 height 14
type input "#e11127"
click at [224, 134] on div at bounding box center [195, 163] width 68 height 72
click at [237, 227] on button "Aplicar" at bounding box center [235, 229] width 23 height 10
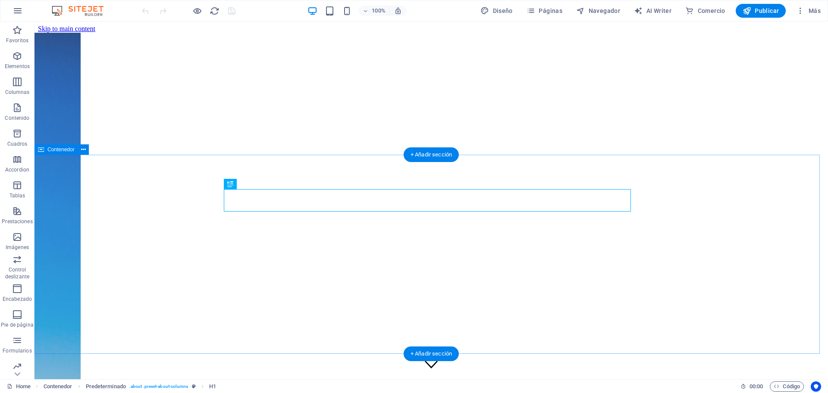
scroll to position [225, 0]
